Goal: Task Accomplishment & Management: Use online tool/utility

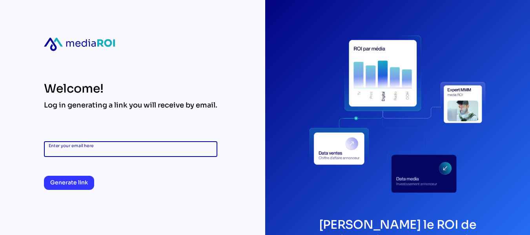
click at [129, 151] on input "Enter your email here" at bounding box center [131, 149] width 164 height 16
type input "**********"
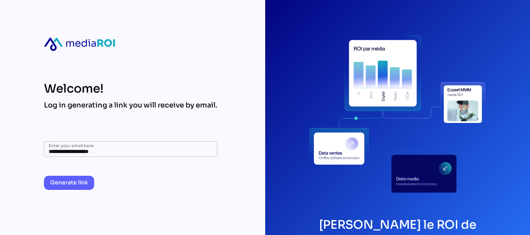
click at [88, 179] on span "Generate link" at bounding box center [69, 182] width 38 height 9
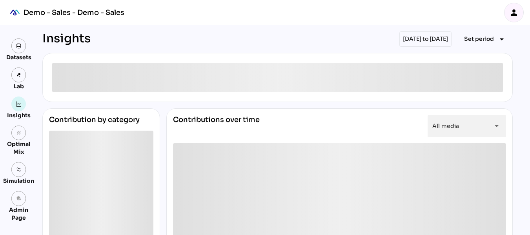
click at [519, 15] on icon "person" at bounding box center [514, 12] width 9 height 9
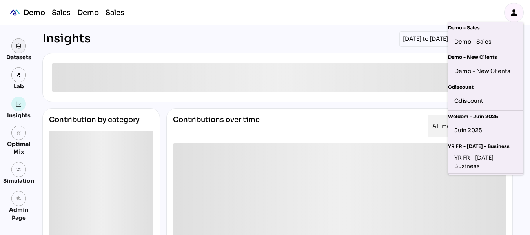
click at [16, 52] on link at bounding box center [18, 45] width 15 height 15
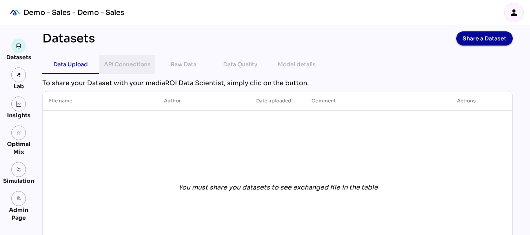
click at [120, 61] on div "API Connections" at bounding box center [127, 64] width 47 height 9
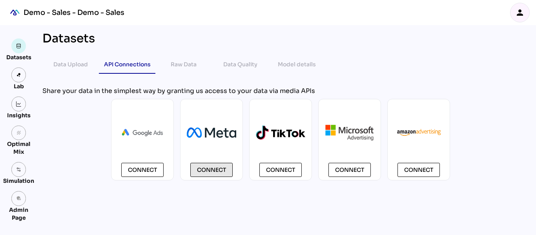
click at [219, 176] on button "Connect" at bounding box center [211, 170] width 42 height 14
